Goal: Find specific page/section: Find specific page/section

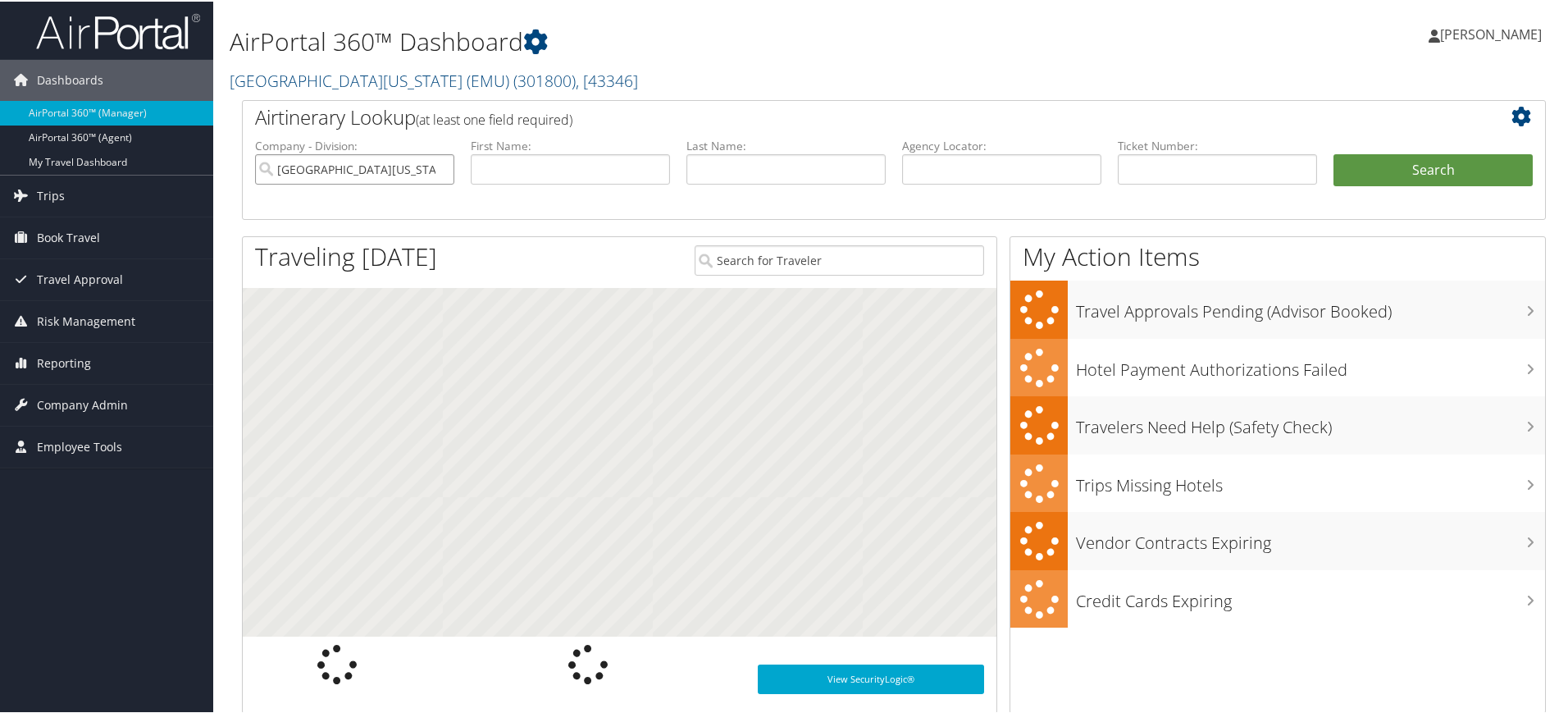
click at [436, 165] on input "[GEOGRAPHIC_DATA][US_STATE] (EMU)" at bounding box center [355, 168] width 199 height 31
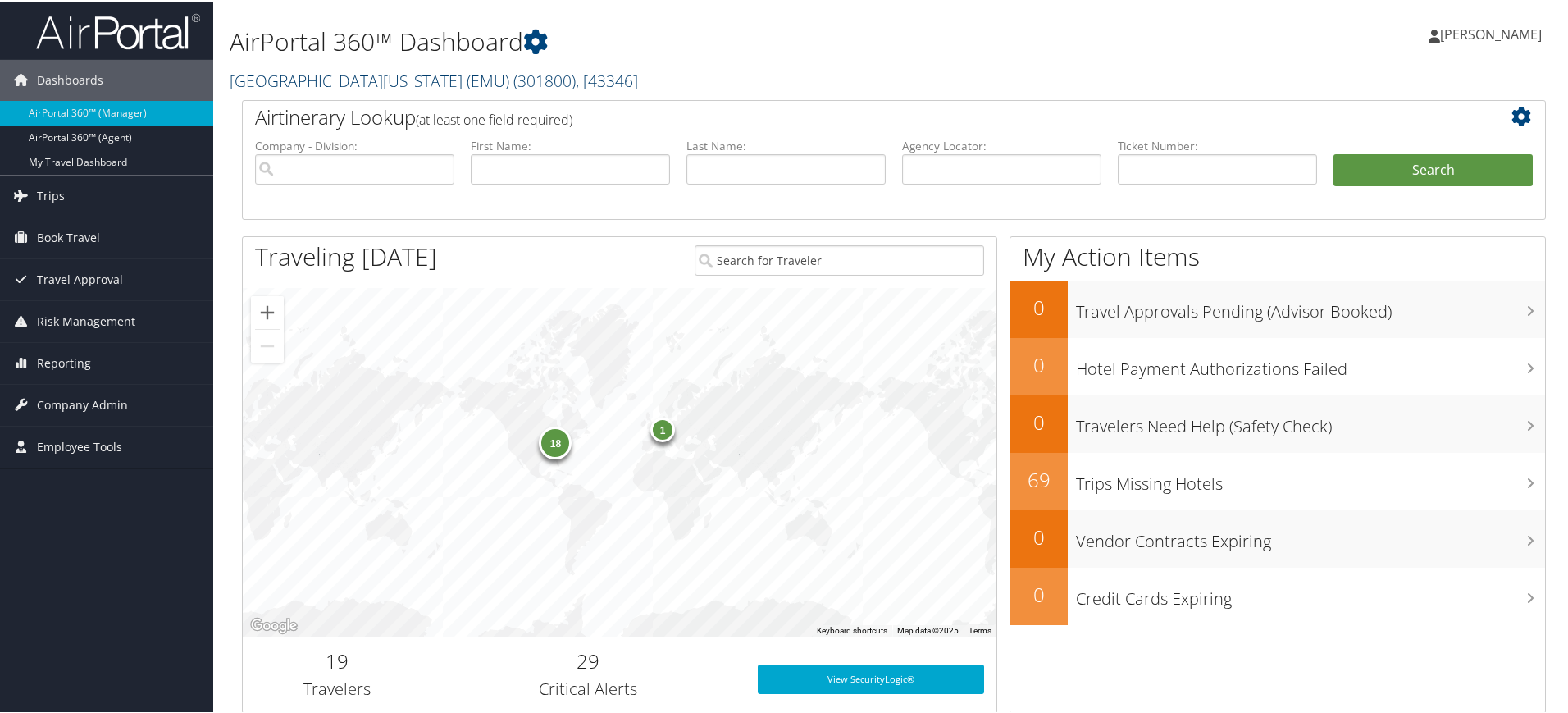
click at [436, 81] on link "[GEOGRAPHIC_DATA][US_STATE] (EMU) ( 301800 ) , [ 43346 ]" at bounding box center [434, 79] width 408 height 22
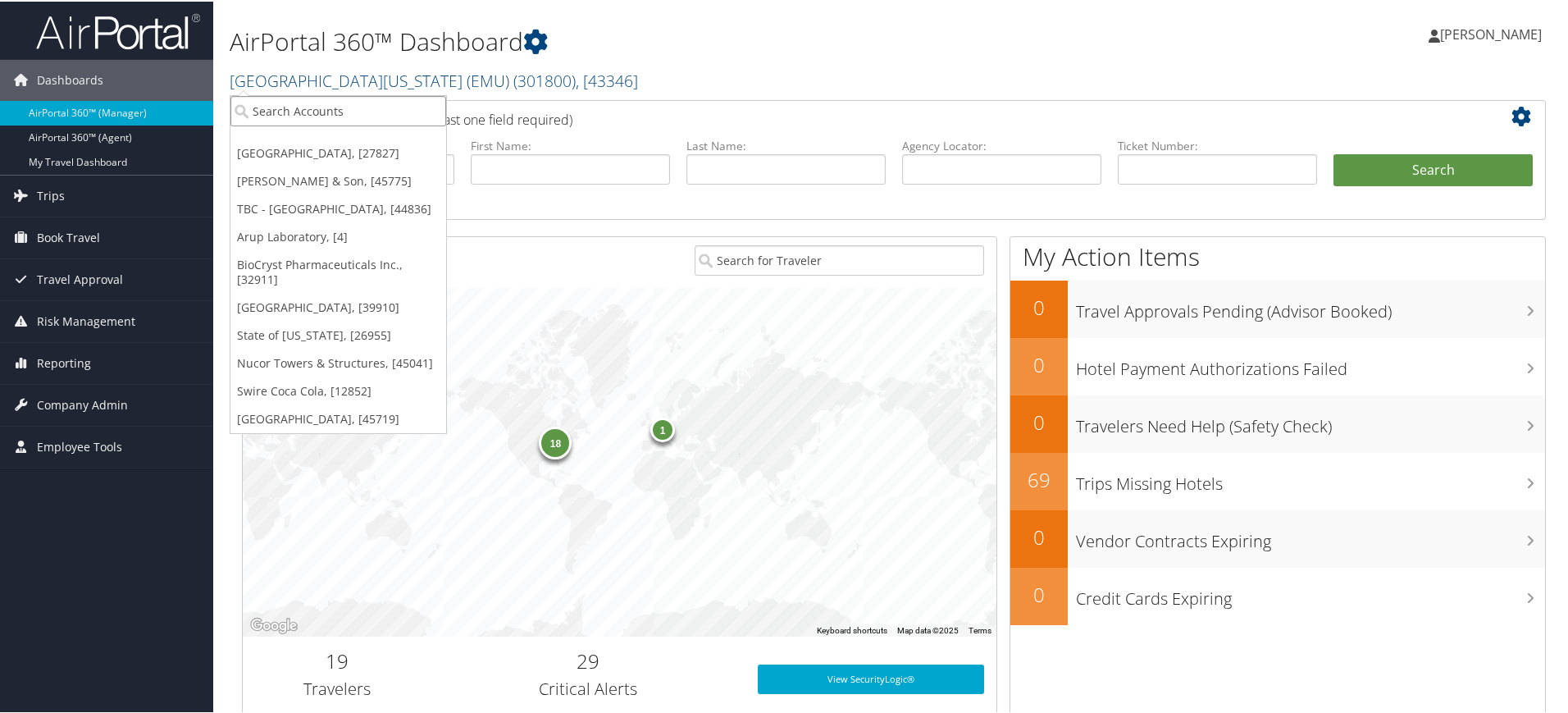
click at [361, 116] on input "search" at bounding box center [338, 109] width 216 height 31
type input "a"
type input "sage hosp"
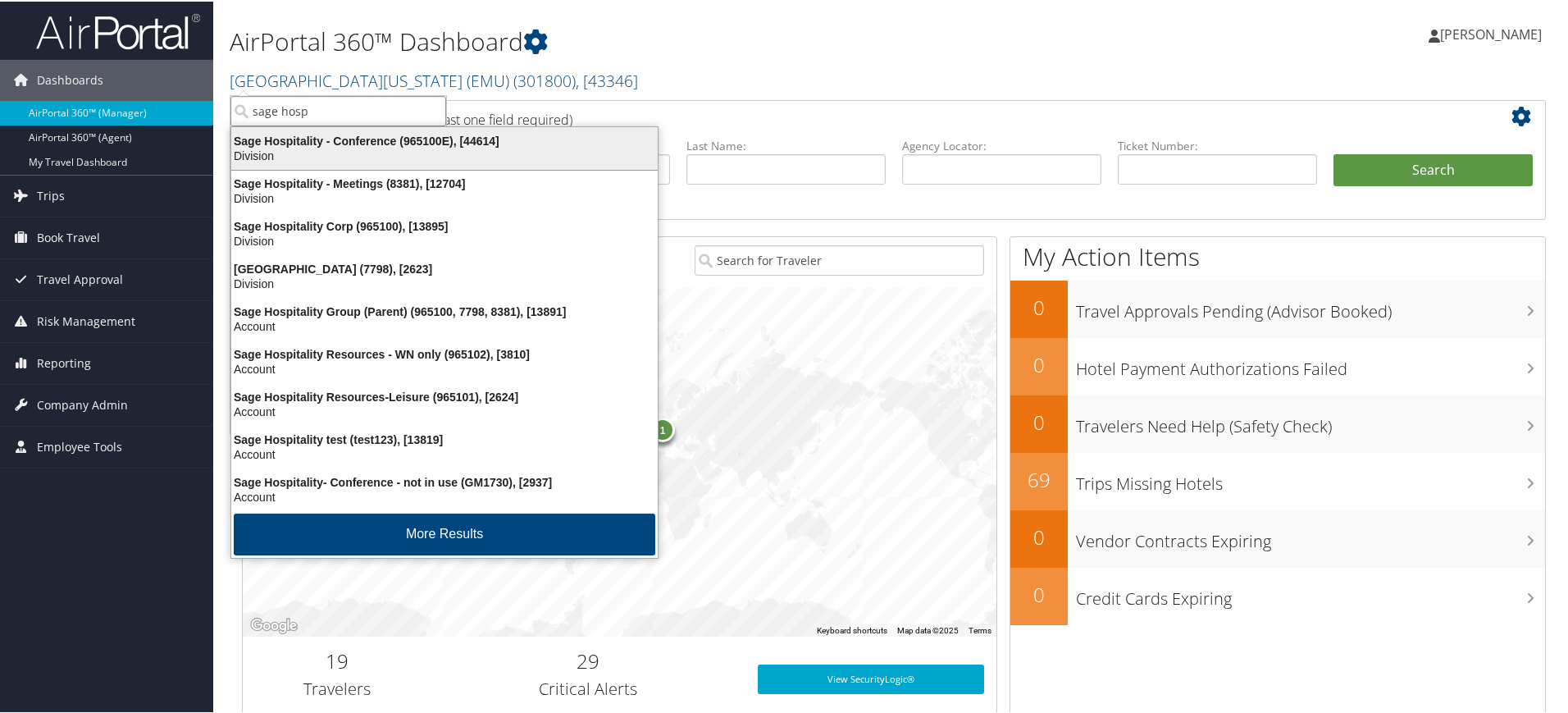
click at [452, 130] on div "Sage Hospitality - Conference (965100E), [44614] Division" at bounding box center [445, 147] width 422 height 38
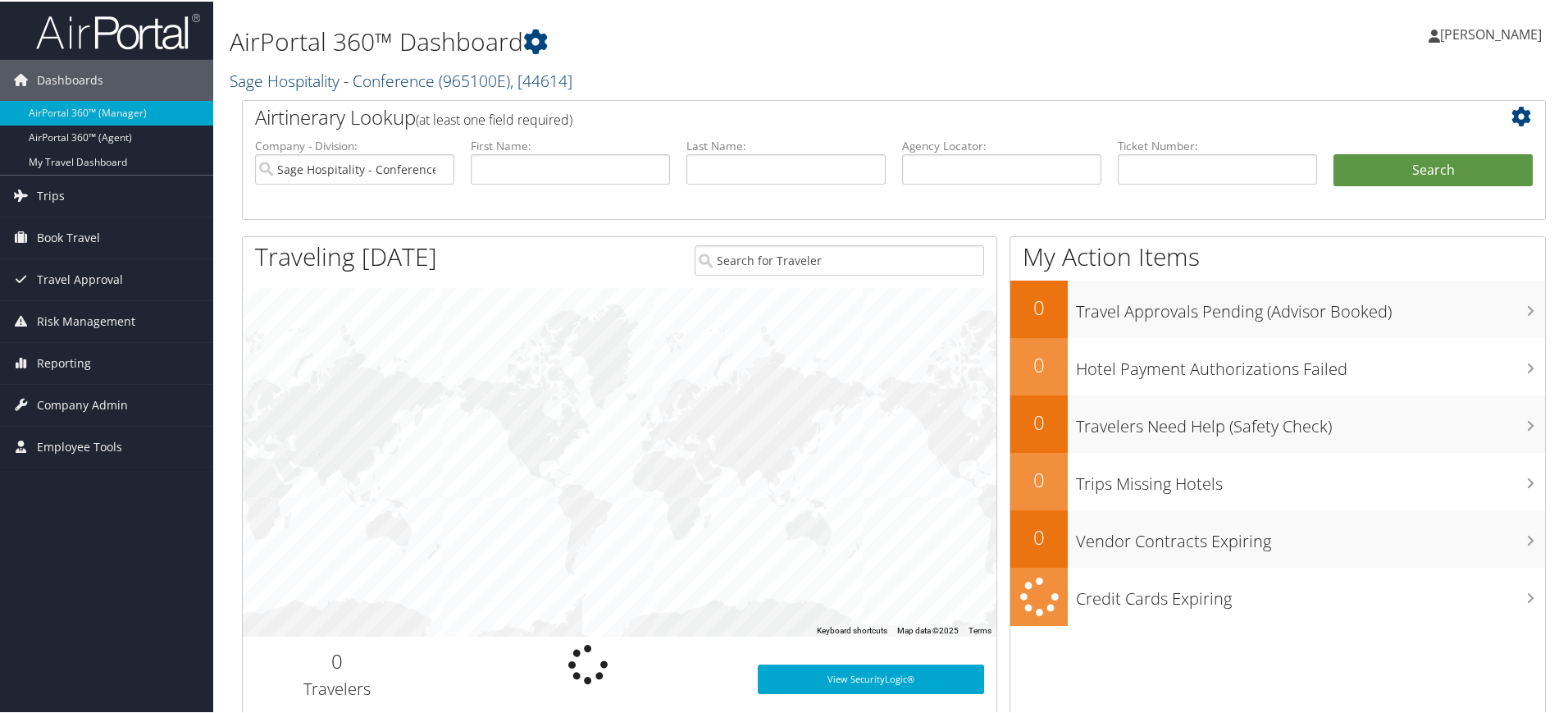
click at [366, 81] on link "Sage Hospitality - Conference ( 965100E ) , [ 44614 ]" at bounding box center [401, 79] width 343 height 22
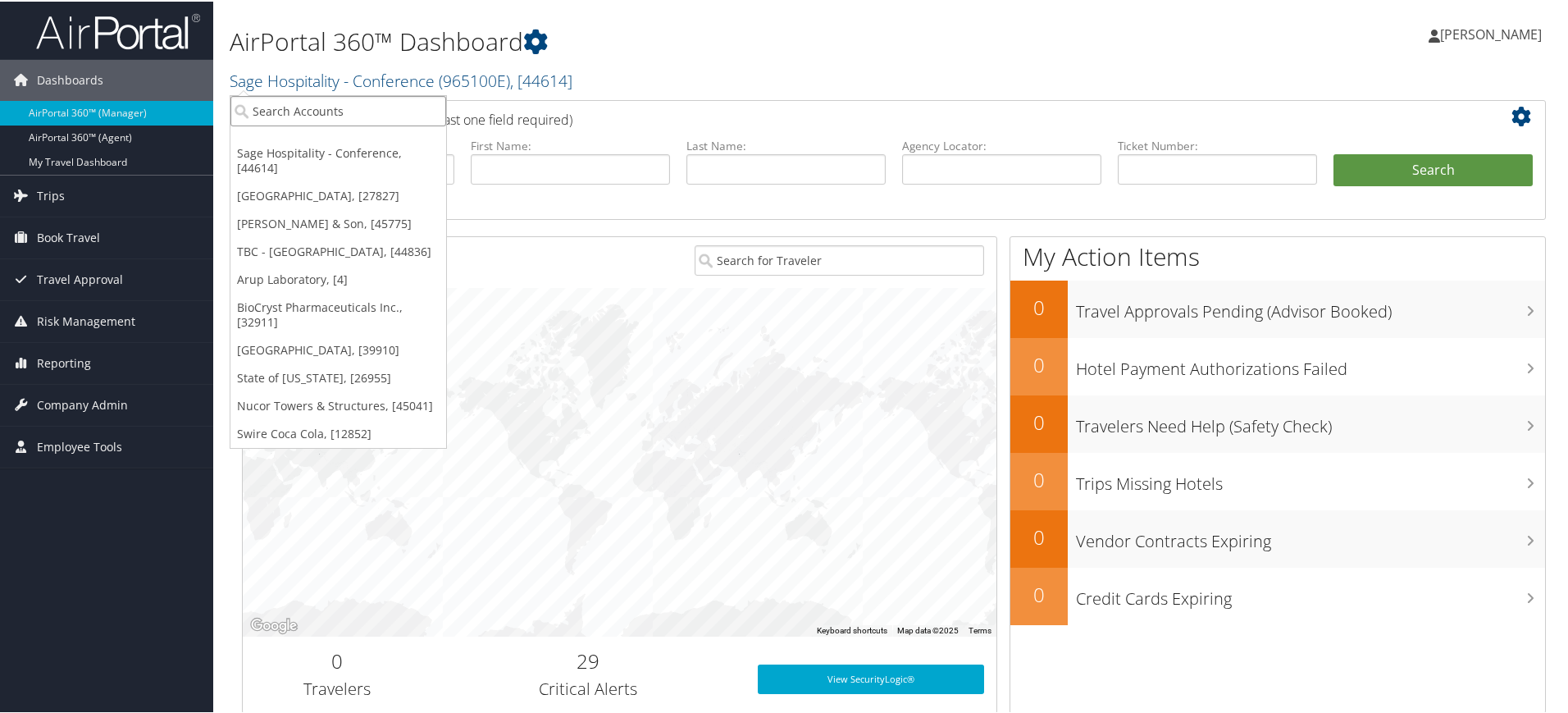
click at [330, 110] on input "search" at bounding box center [338, 109] width 216 height 31
paste input "Sage Hospitality Corp"
type input "Sage Hospitality Corp"
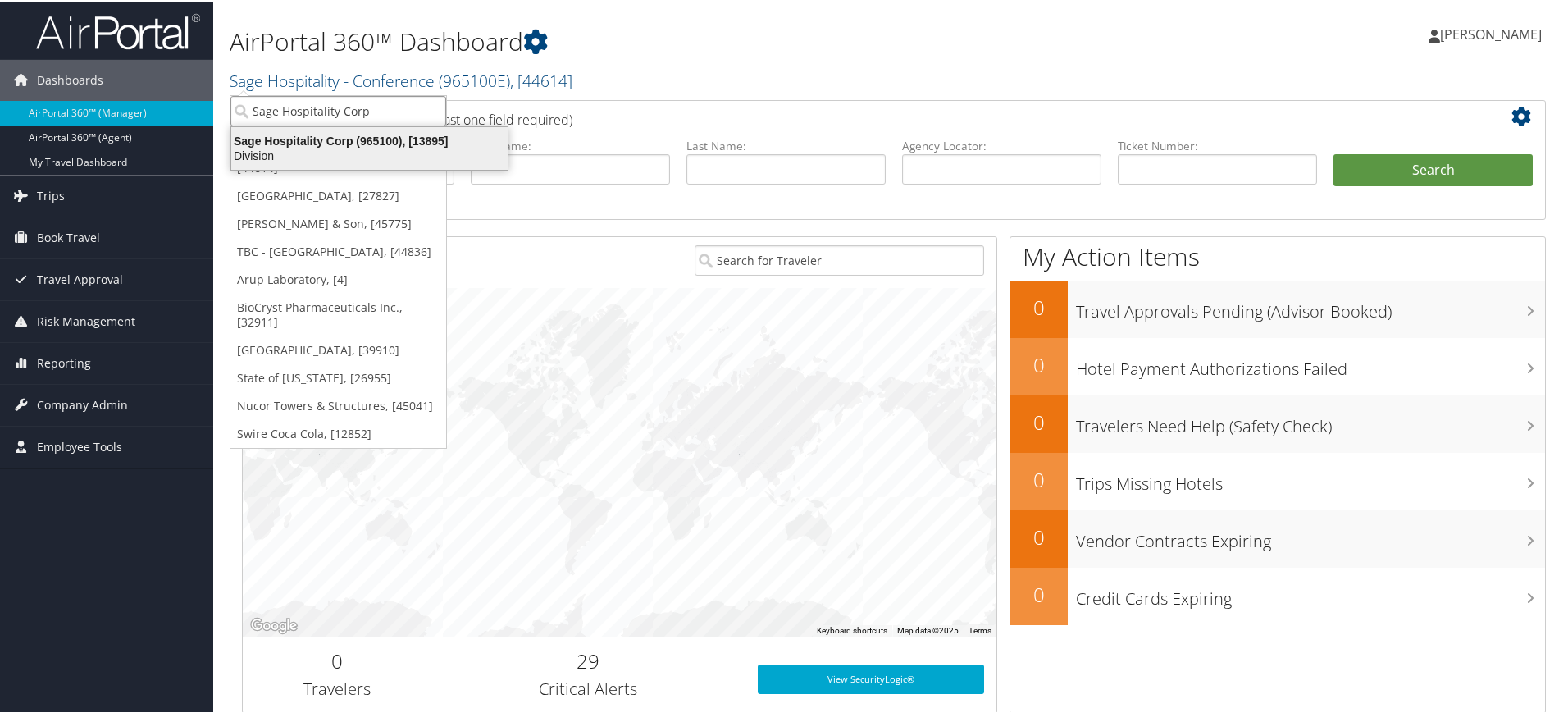
click at [367, 152] on div "Division" at bounding box center [369, 155] width 296 height 15
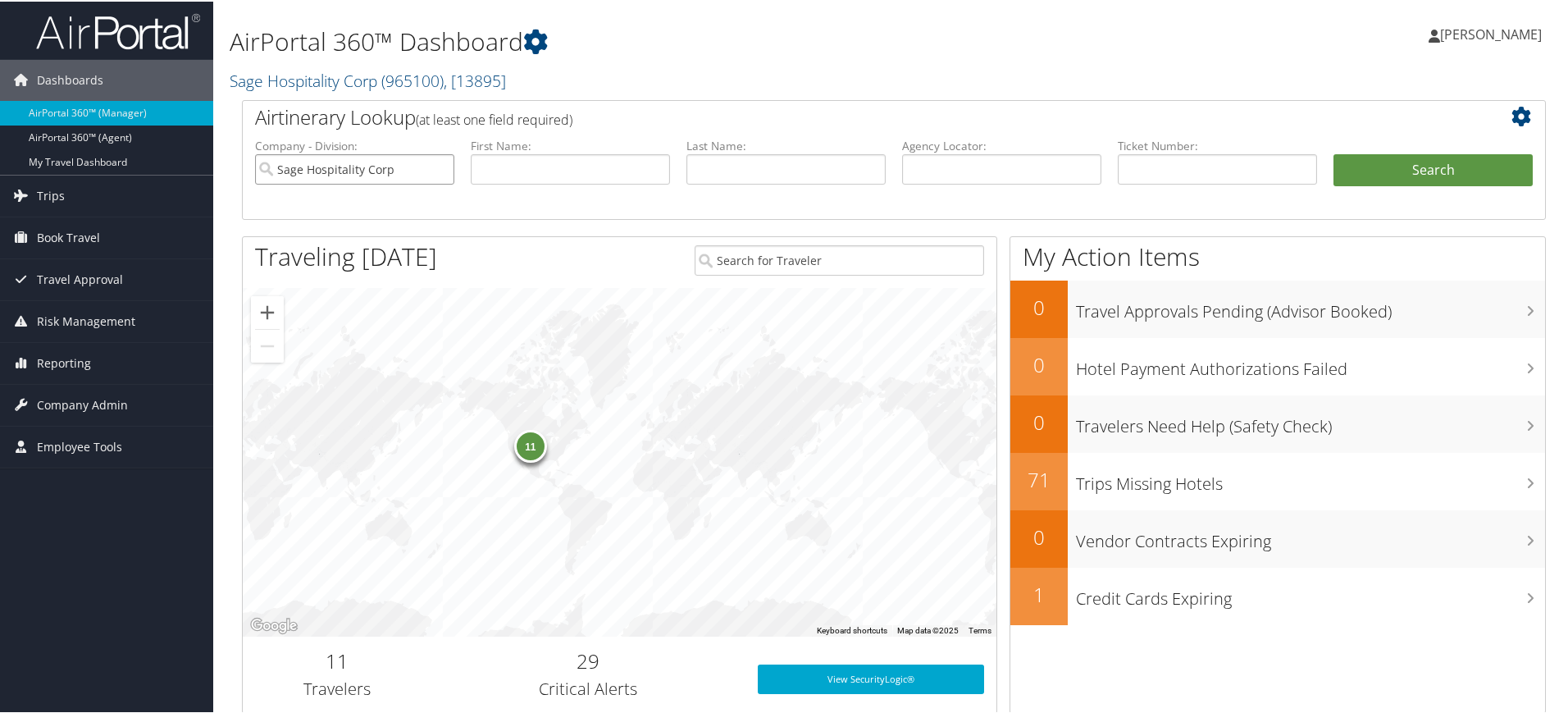
click at [438, 168] on input "Sage Hospitality Corp" at bounding box center [355, 168] width 199 height 31
click at [943, 176] on input "text" at bounding box center [1001, 168] width 199 height 31
paste input "Sage Hospitality Corp"
type input "Sage Hospitality Corp"
click at [65, 402] on span "Company Admin" at bounding box center [83, 404] width 91 height 41
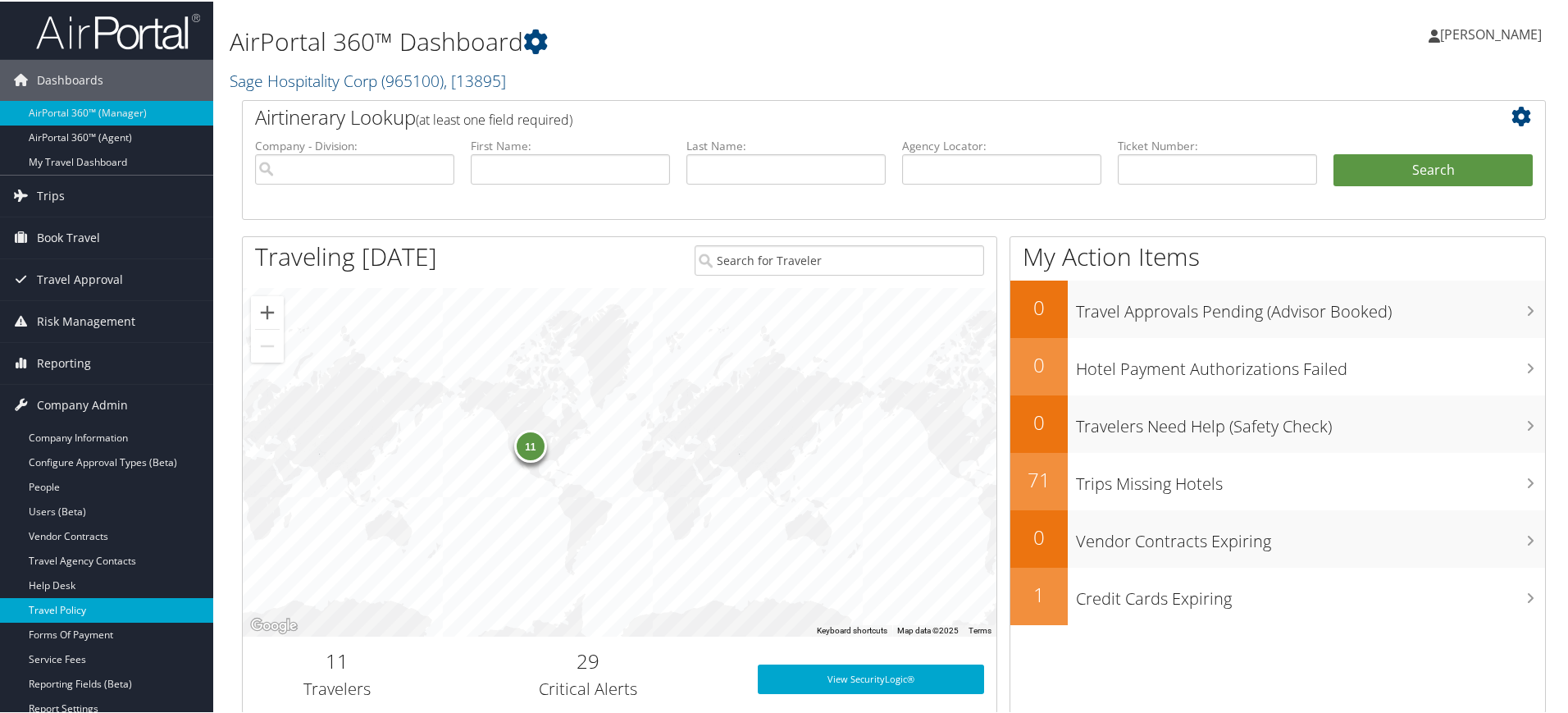
click at [105, 603] on link "Travel Policy" at bounding box center [107, 609] width 213 height 25
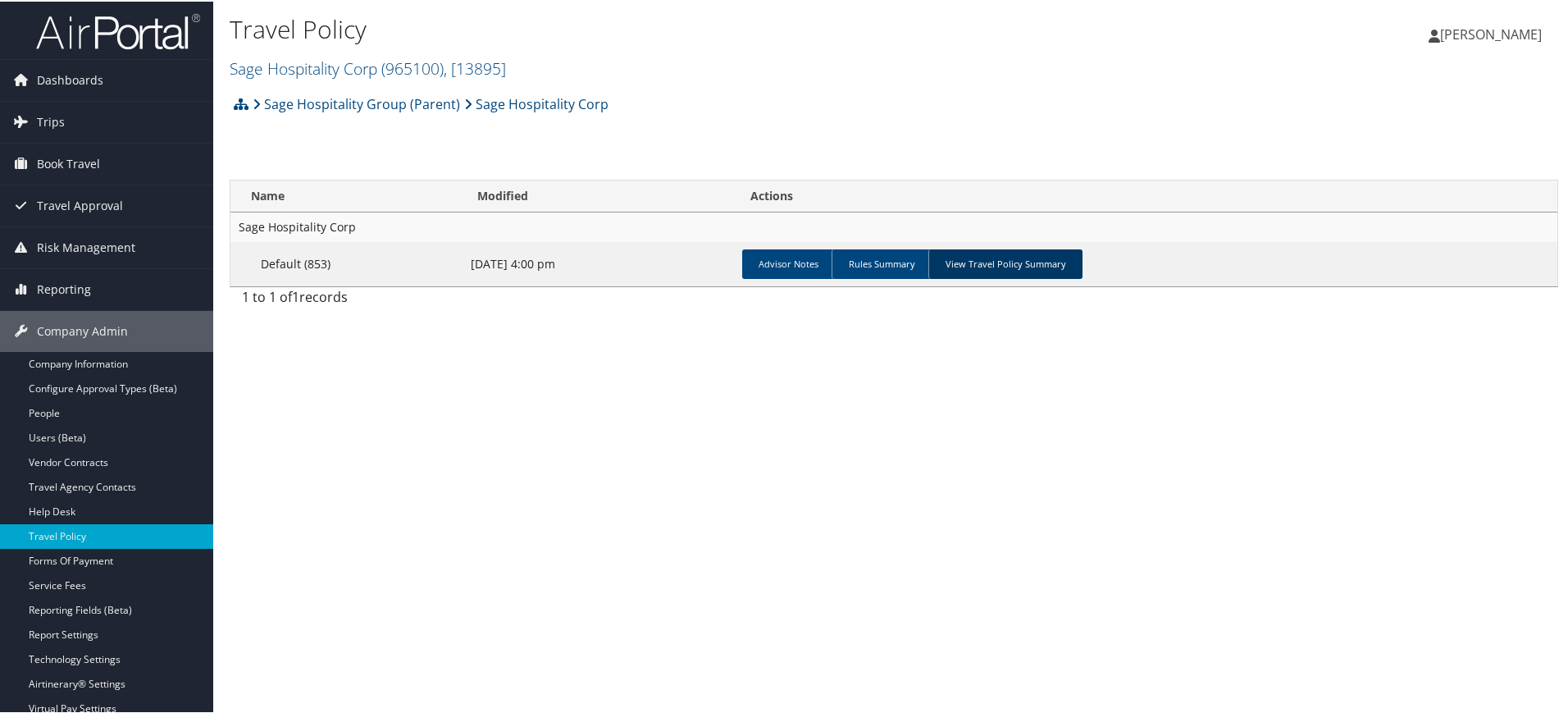
click at [993, 259] on link "View Travel Policy Summary" at bounding box center [1005, 263] width 155 height 30
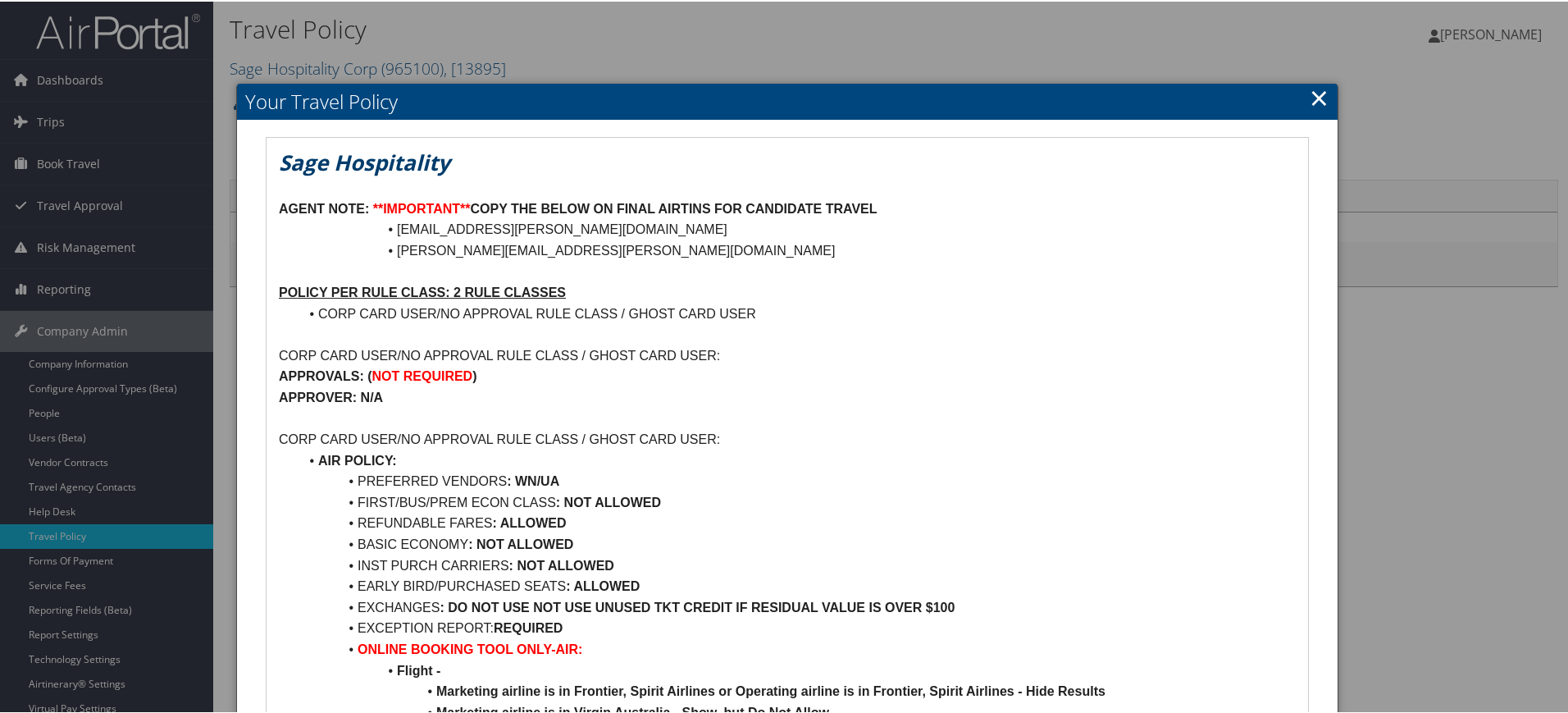
scroll to position [41, 0]
